Goal: Check status

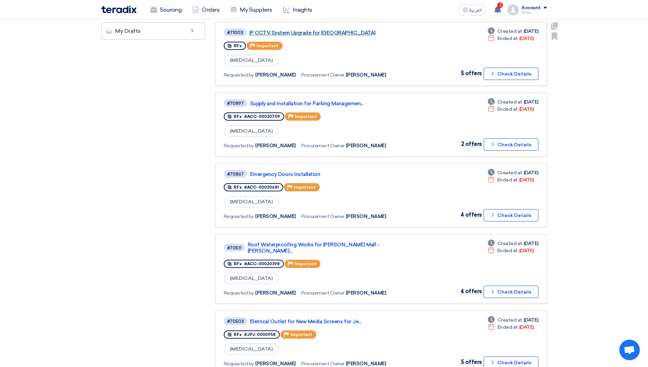
click at [305, 30] on link "IP CCTV System Upgrade for [GEOGRAPHIC_DATA]" at bounding box center [334, 33] width 171 height 6
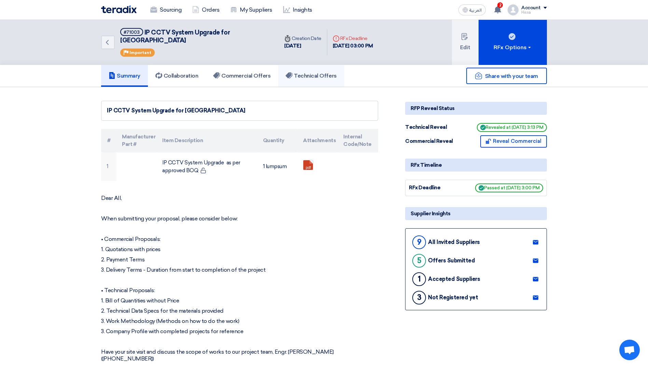
click at [306, 72] on h5 "Technical Offers" at bounding box center [311, 75] width 51 height 7
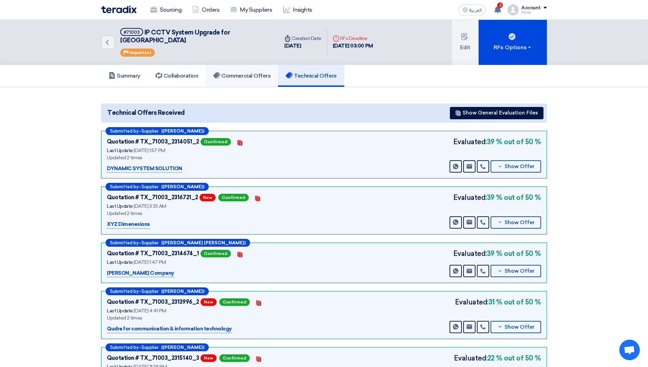
click at [241, 72] on h5 "Commercial Offers" at bounding box center [241, 75] width 57 height 7
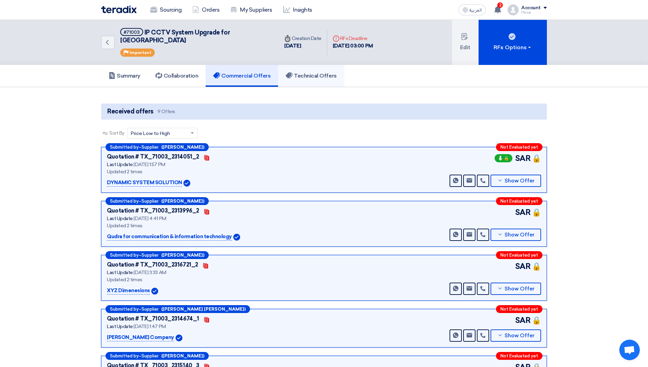
click at [299, 65] on link "Technical Offers" at bounding box center [311, 76] width 66 height 22
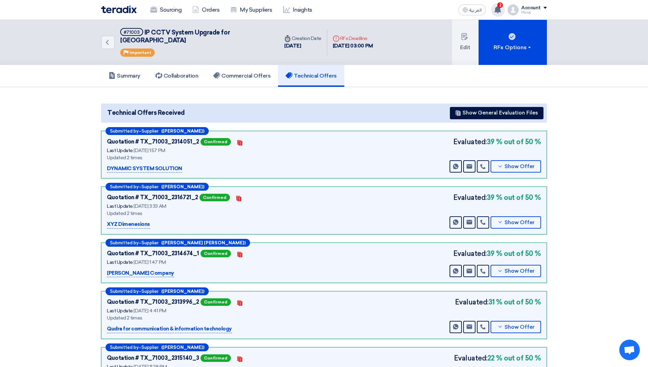
click at [499, 5] on span "2" at bounding box center [499, 4] width 5 height 5
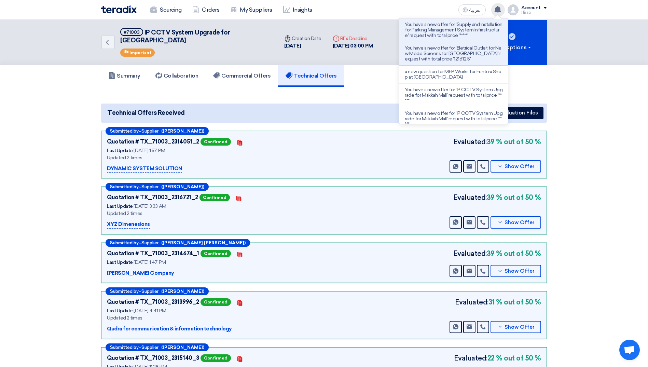
click at [612, 106] on section "Technical Offers Received Show General Evaluation Files Submitted by – Supplier…" at bounding box center [324, 249] width 648 height 324
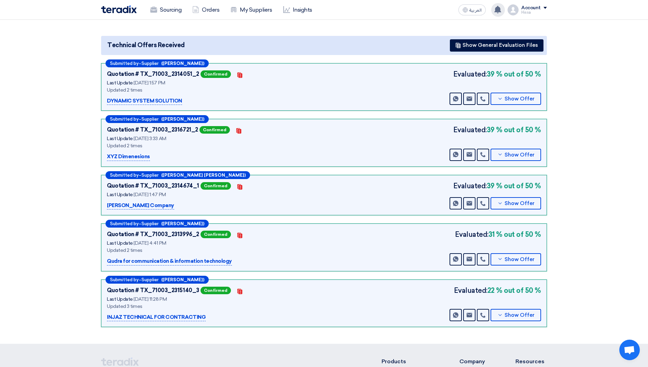
scroll to position [68, 0]
